Goal: Information Seeking & Learning: Find specific fact

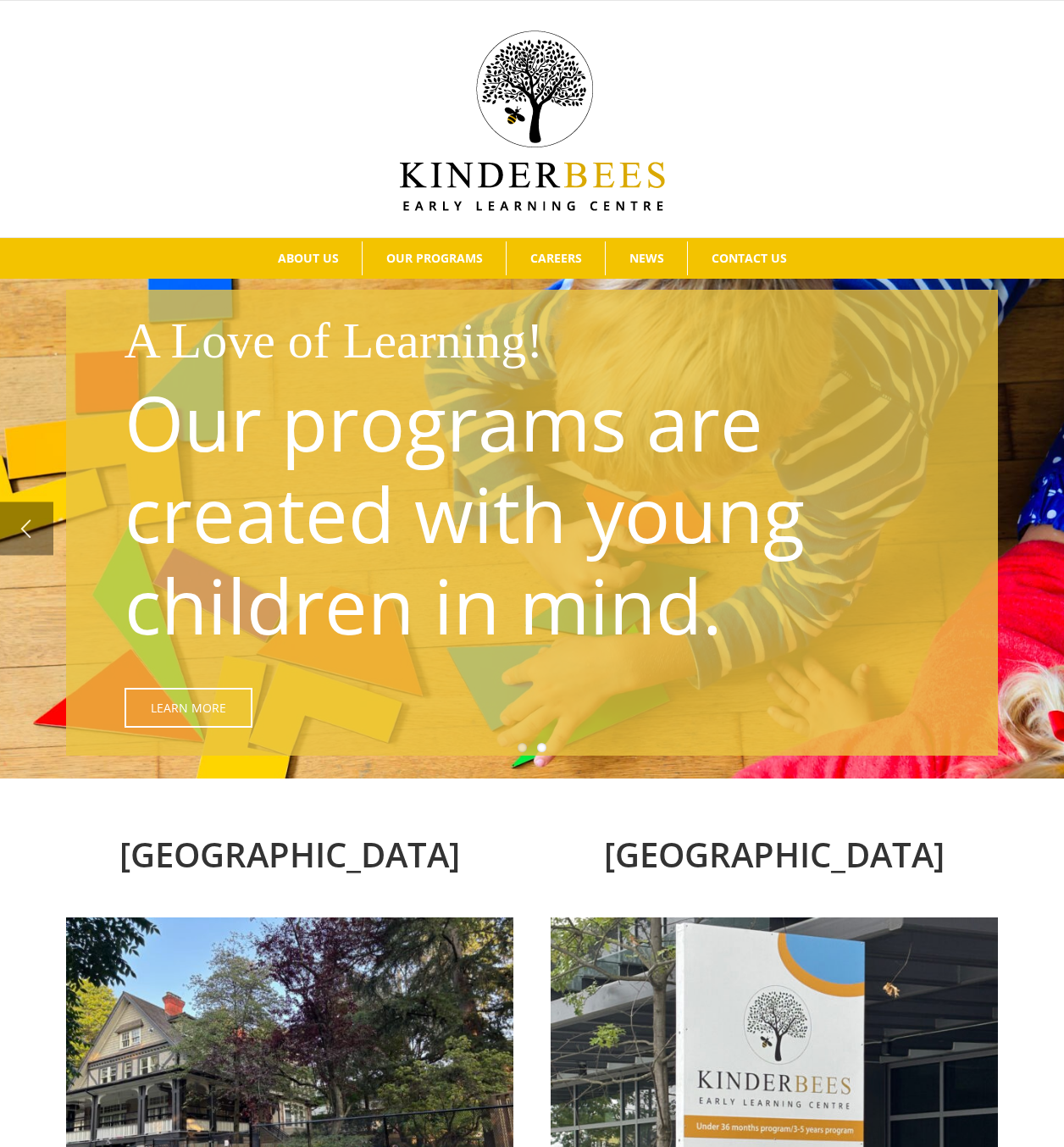
drag, startPoint x: 613, startPoint y: 1093, endPoint x: 510, endPoint y: 350, distance: 750.1
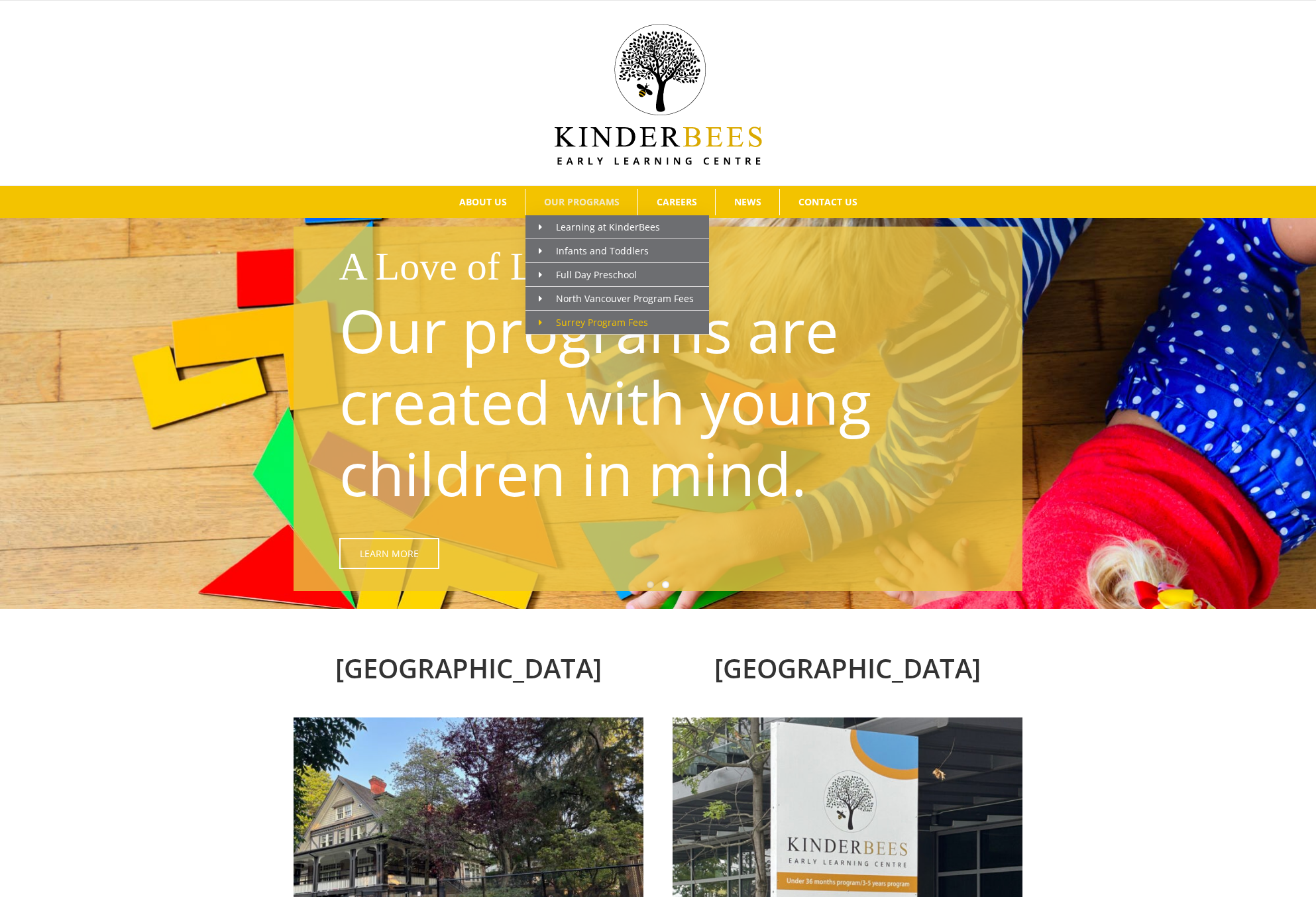
click at [613, 324] on span "Surrey Program Fees" at bounding box center [593, 322] width 109 height 13
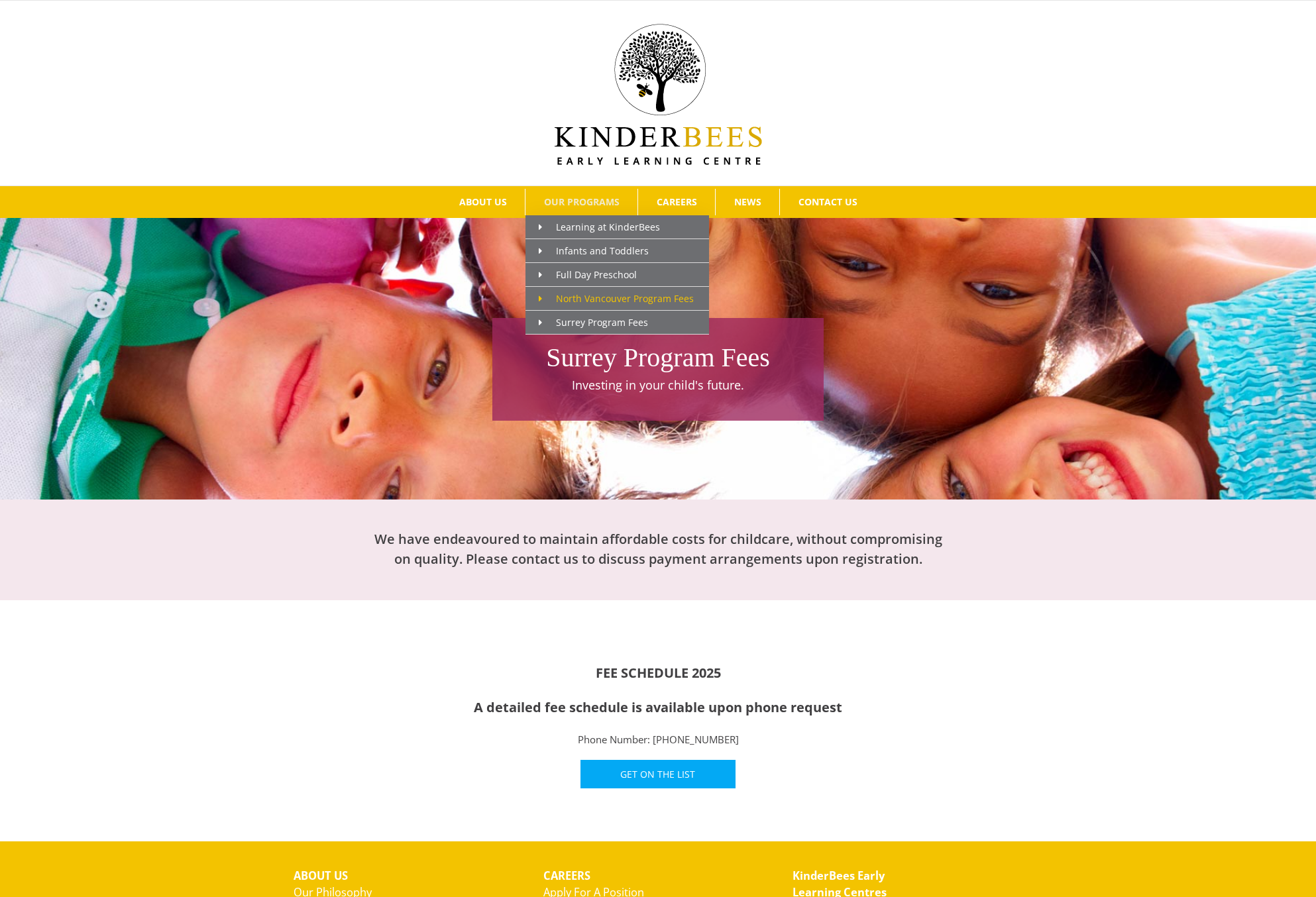
click at [571, 290] on link "North Vancouver Program Fees" at bounding box center [616, 298] width 184 height 24
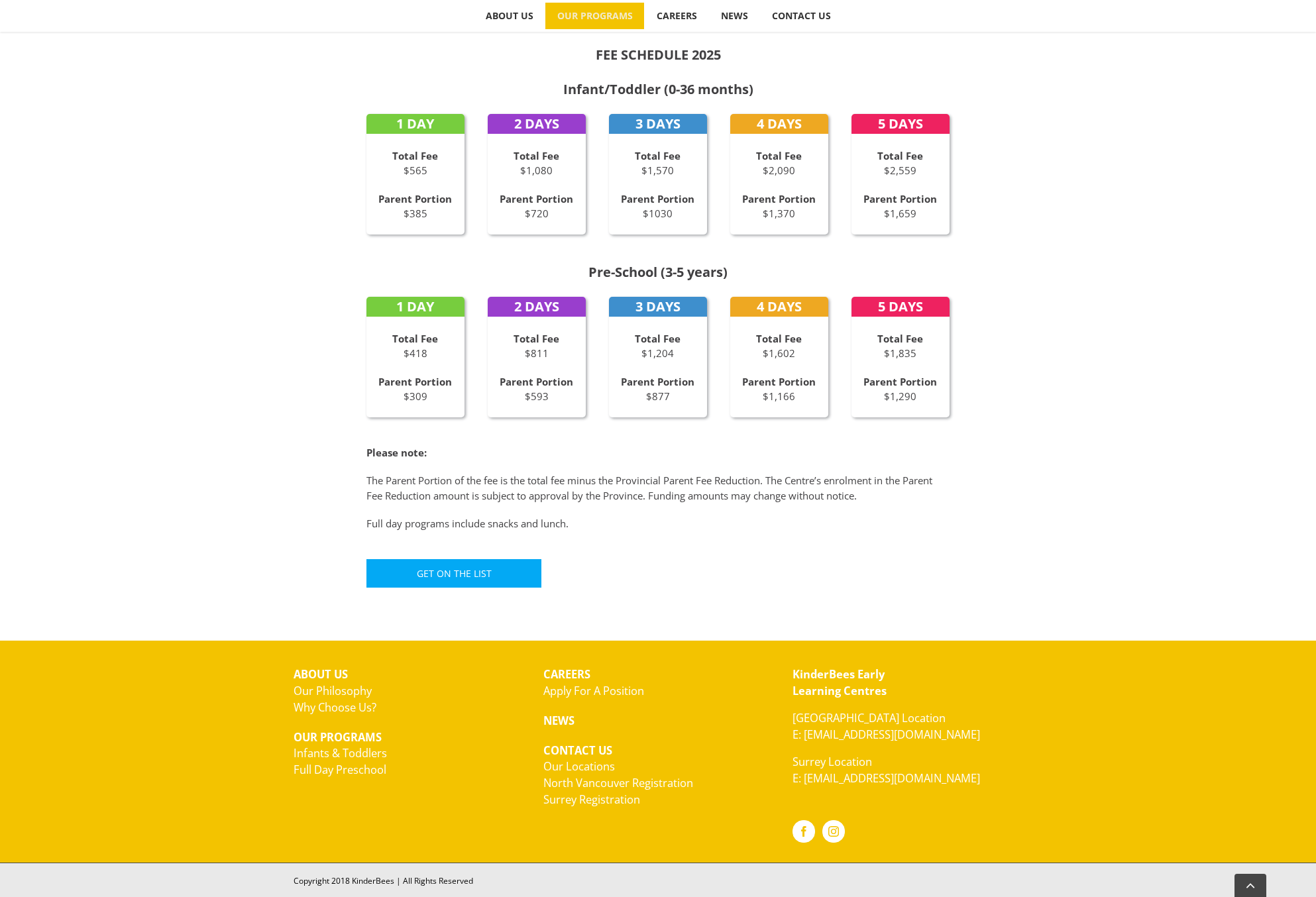
scroll to position [656, 0]
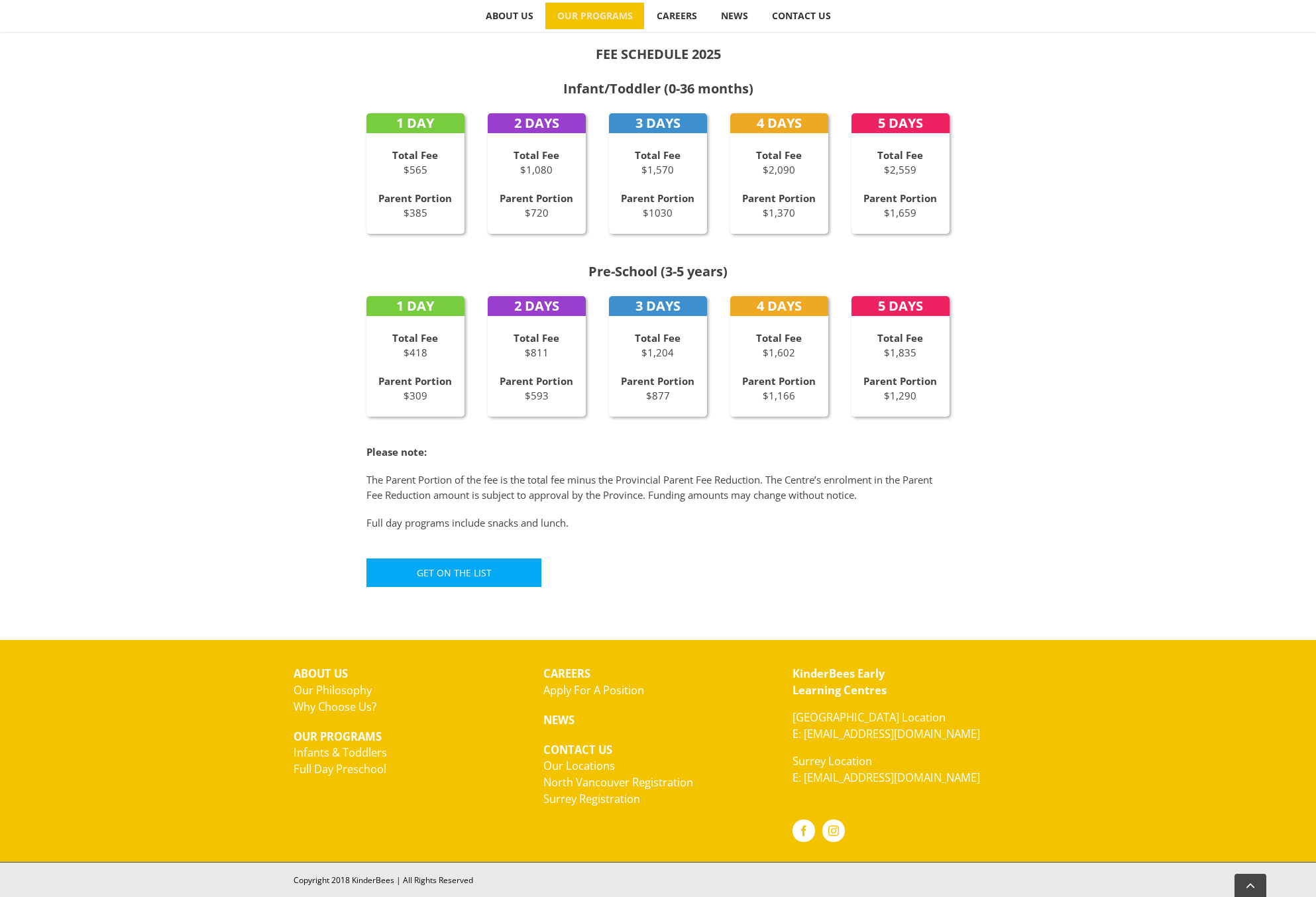
drag, startPoint x: 1115, startPoint y: 553, endPoint x: 1069, endPoint y: 541, distance: 47.5
click at [1069, 541] on div "FEE SCHEDULE 2025 Infant/Toddler (0-36 months) 1 DAY Total Fee $565 Parent Port…" at bounding box center [658, 297] width 1316 height 632
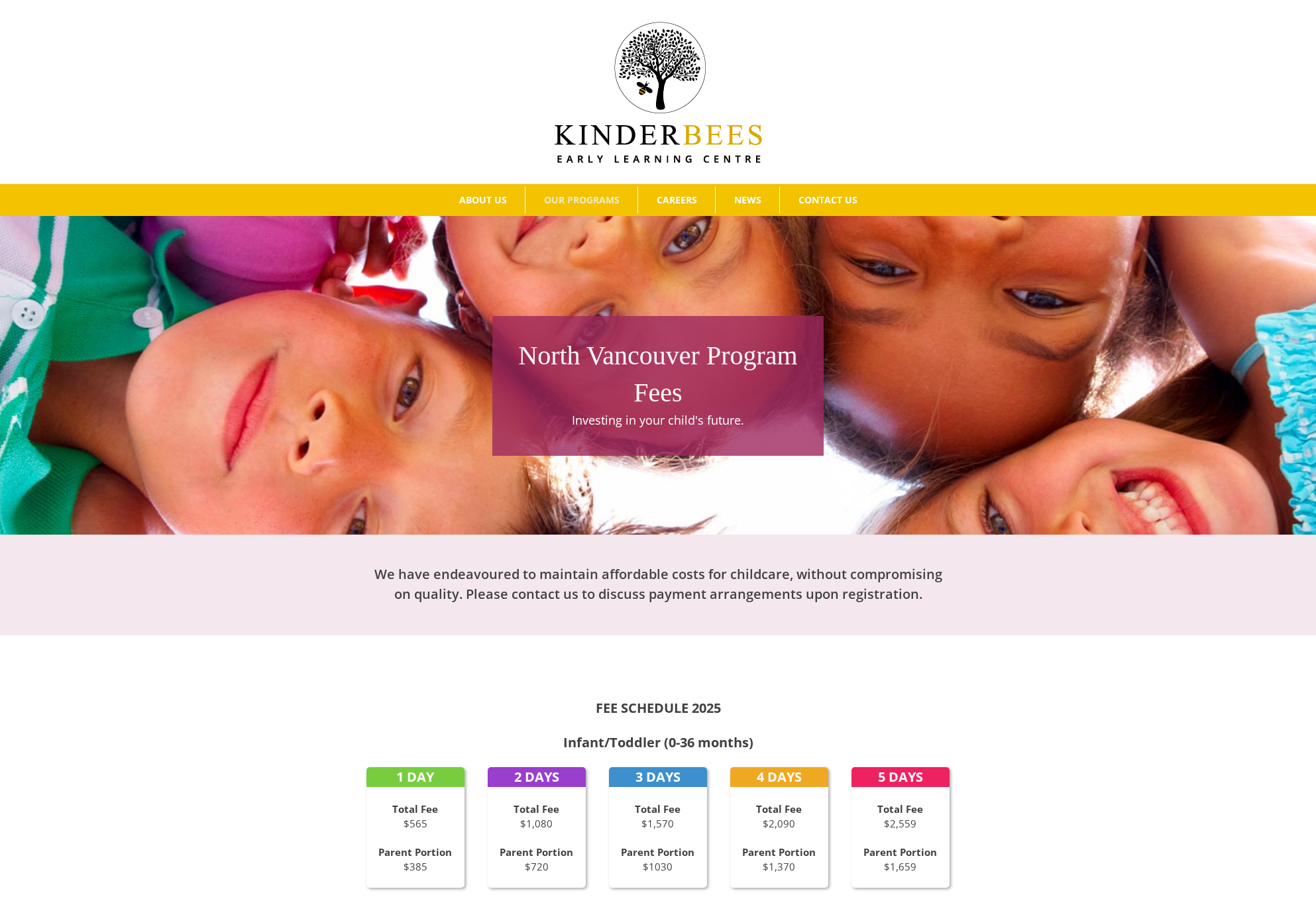
scroll to position [0, 0]
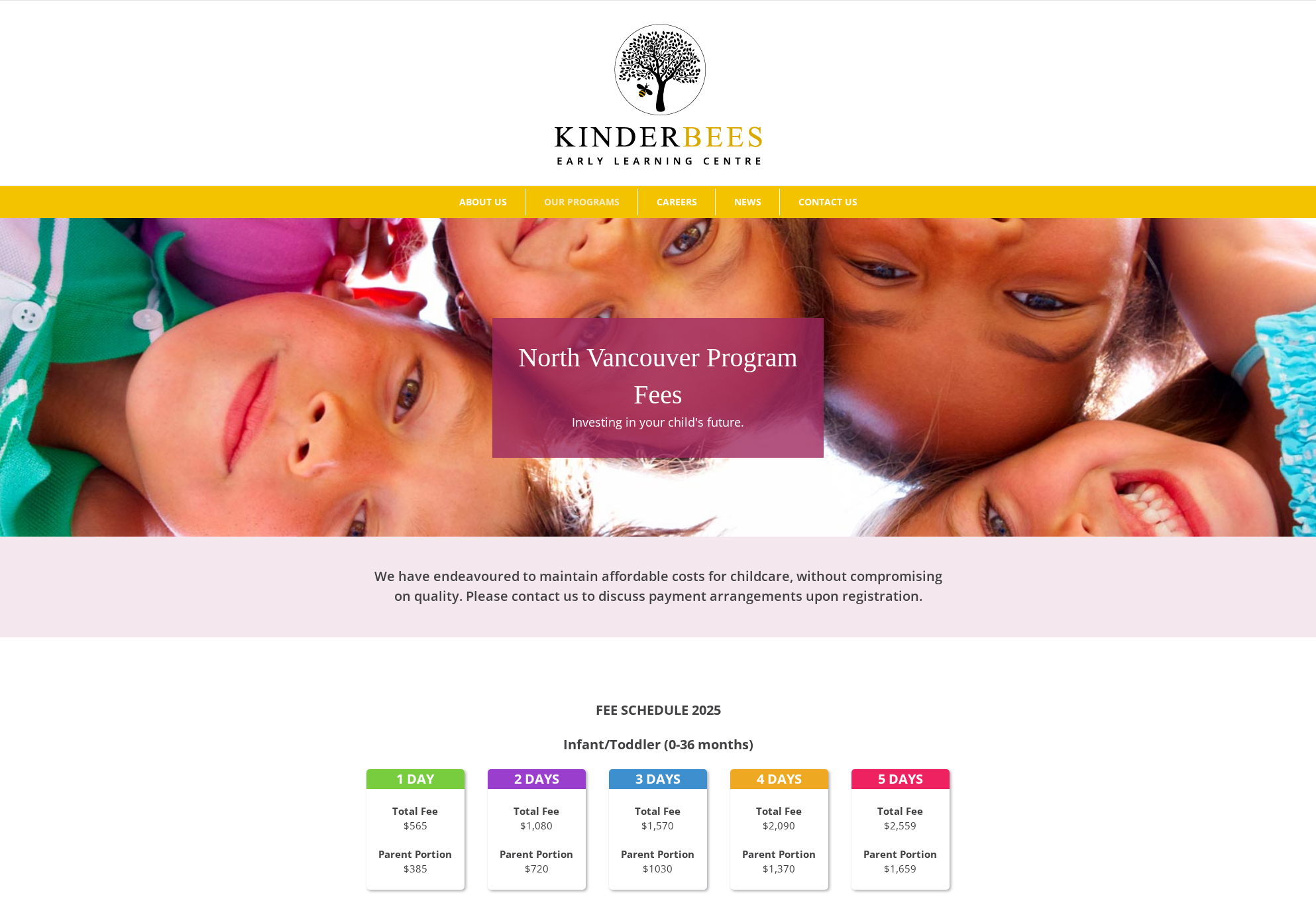
click at [556, 149] on img at bounding box center [658, 94] width 207 height 141
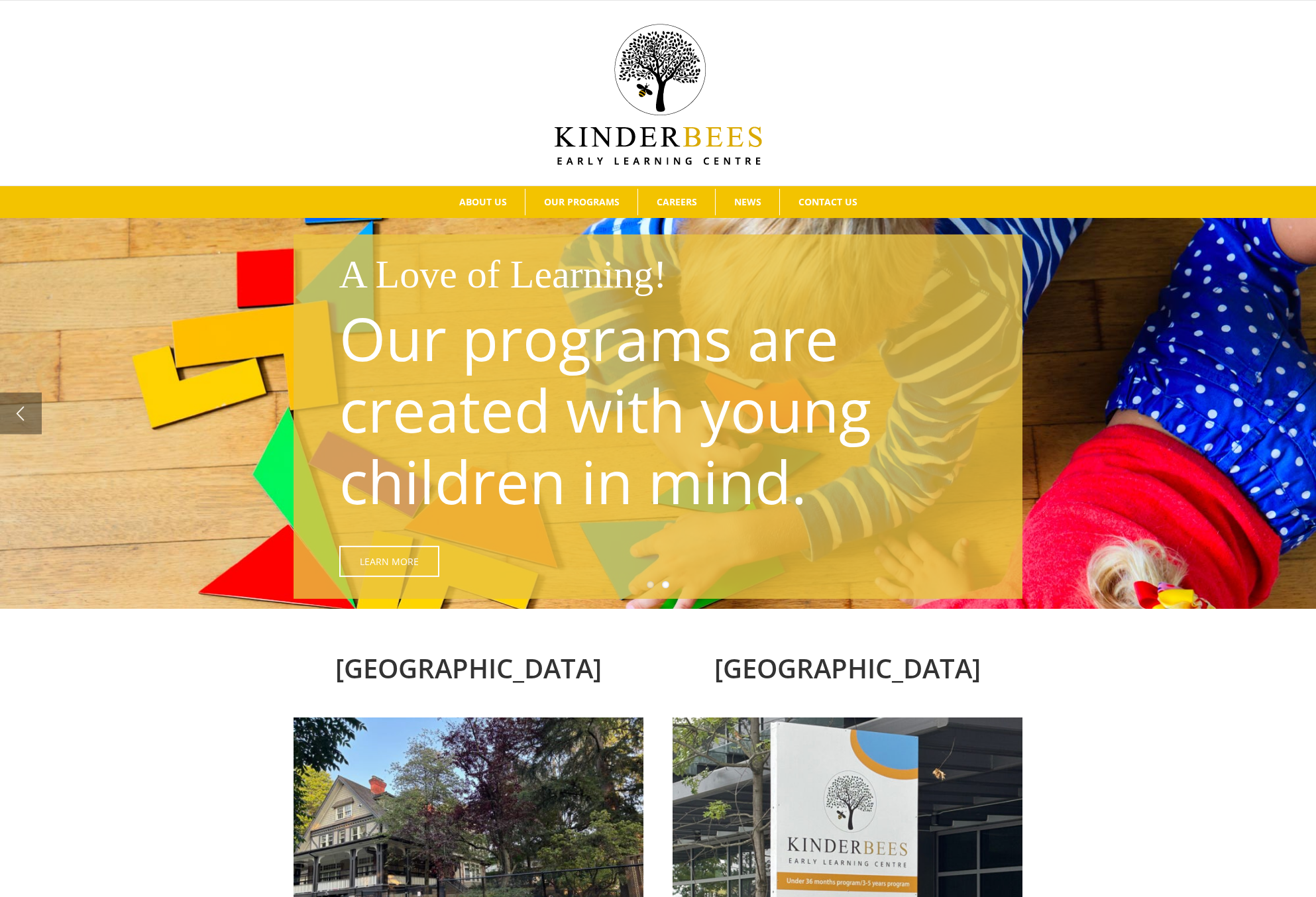
drag, startPoint x: 712, startPoint y: 701, endPoint x: 739, endPoint y: 306, distance: 395.9
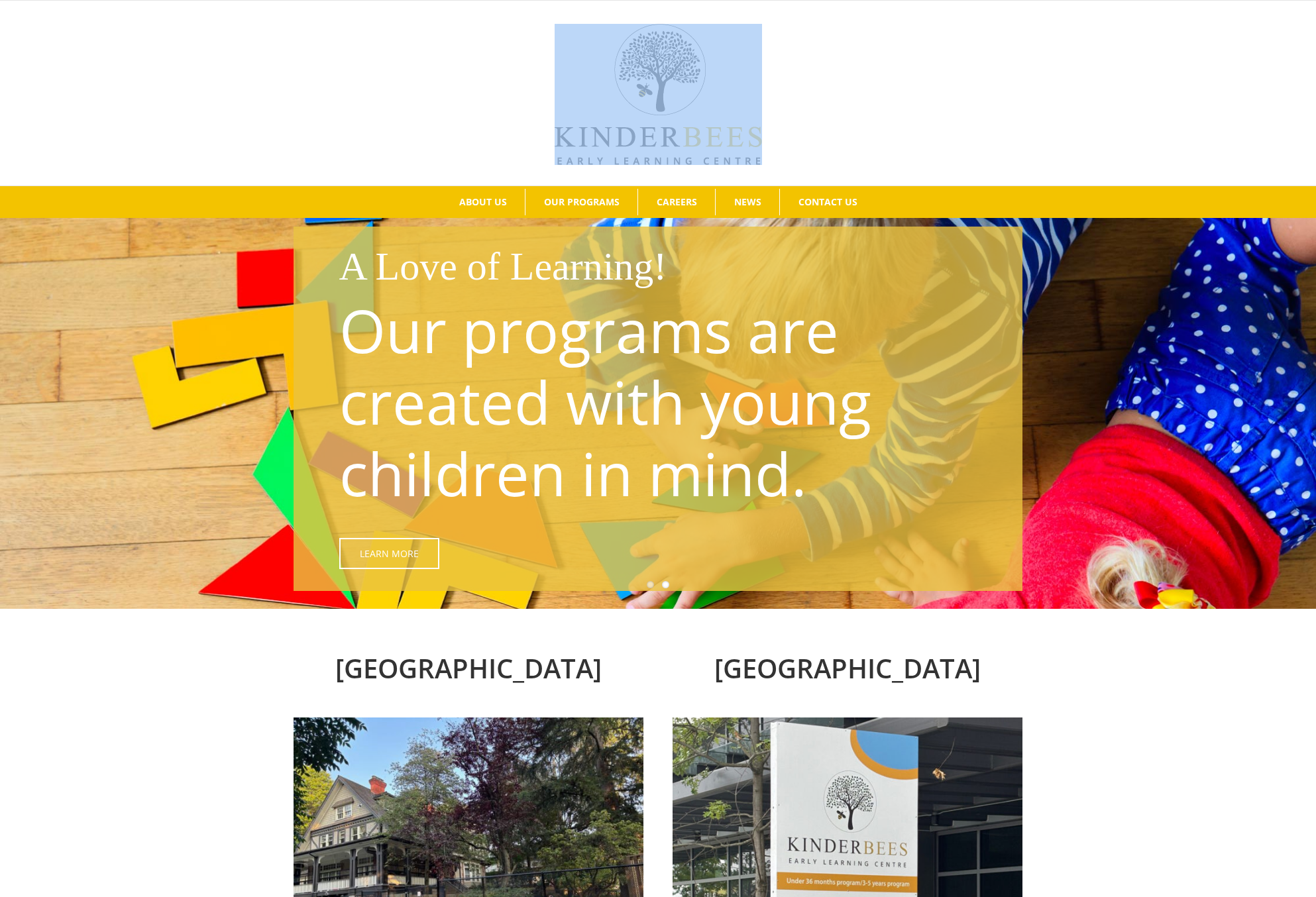
drag, startPoint x: 741, startPoint y: 120, endPoint x: 466, endPoint y: 28, distance: 290.0
click at [466, 28] on div at bounding box center [658, 93] width 1276 height 144
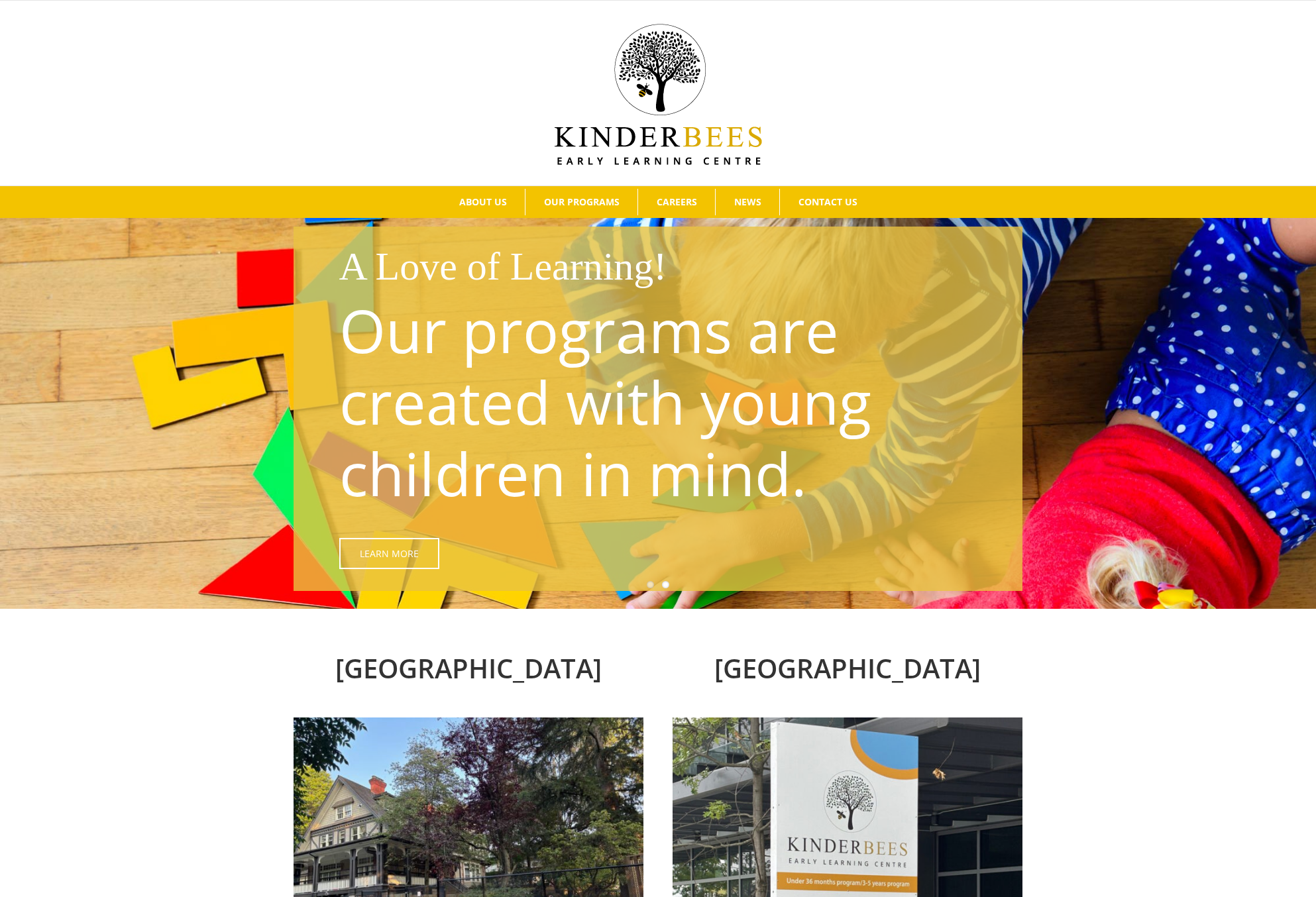
drag, startPoint x: 466, startPoint y: 28, endPoint x: 445, endPoint y: 30, distance: 21.1
click at [445, 30] on div at bounding box center [658, 93] width 1276 height 144
